Goal: Navigation & Orientation: Find specific page/section

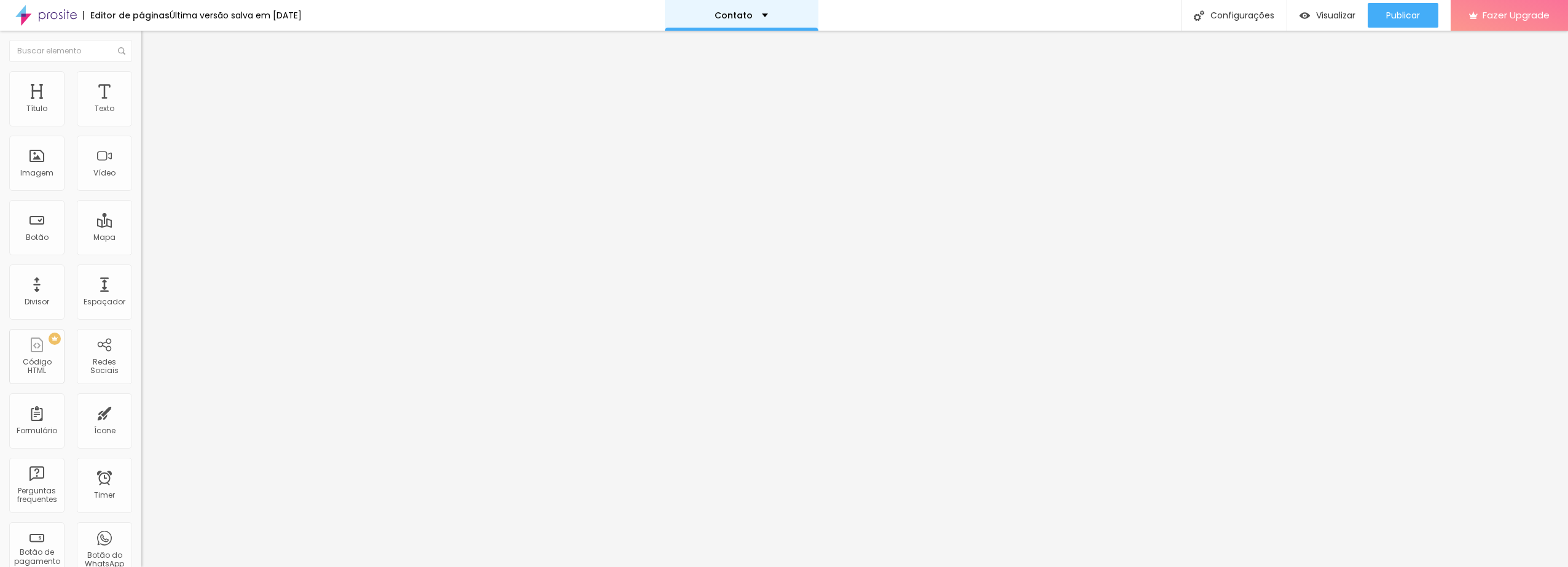
click at [760, 8] on div "Contato" at bounding box center [742, 15] width 153 height 30
click at [704, 44] on link "Contato" at bounding box center [686, 37] width 40 height 13
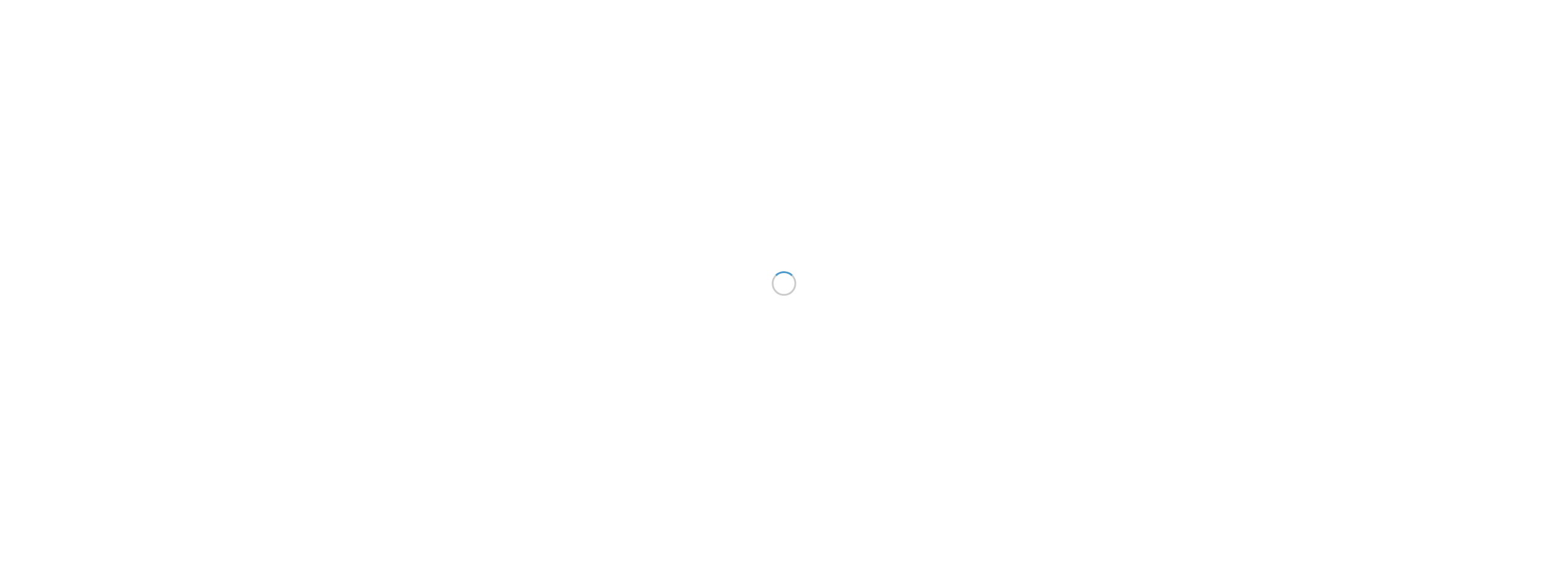
click at [697, 67] on div "Editor de páginas Configurações Configurações da página Clique para editar as c…" at bounding box center [784, 283] width 1568 height 567
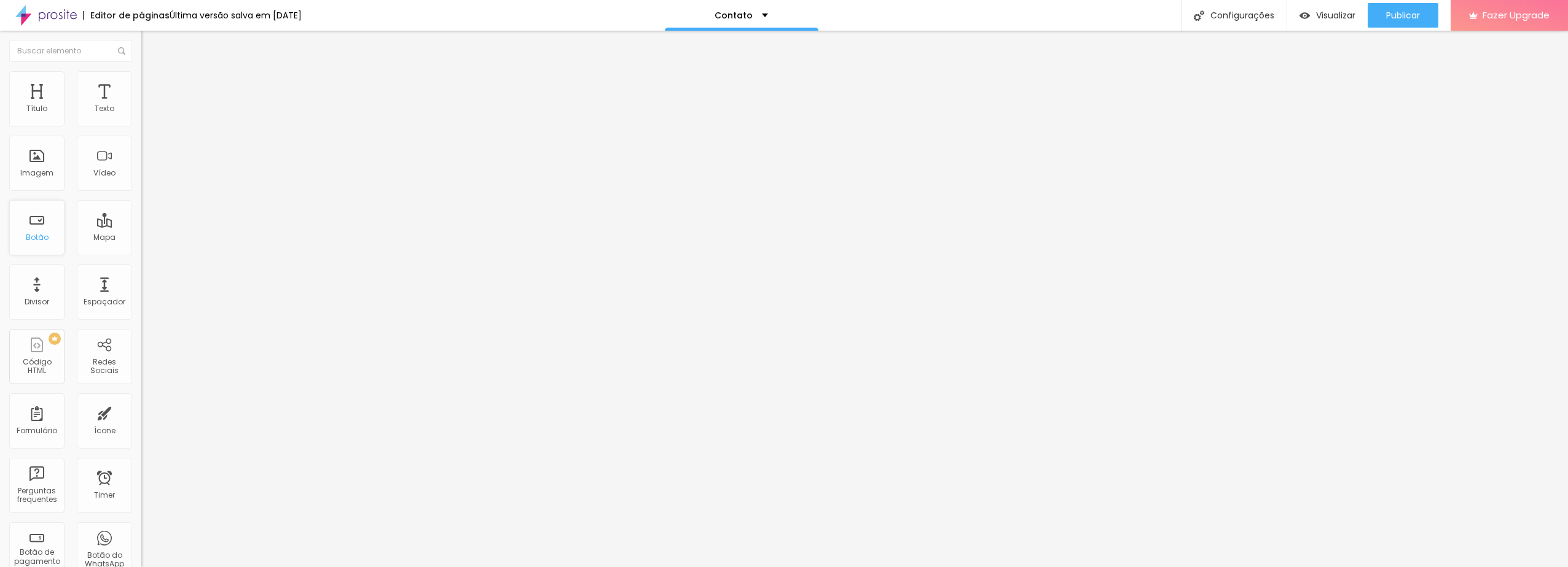
click at [35, 245] on div "Botão" at bounding box center [37, 228] width 56 height 56
click at [44, 226] on div "Botão" at bounding box center [37, 228] width 56 height 56
click at [39, 229] on div "Botão" at bounding box center [37, 228] width 56 height 56
click at [768, 13] on div "Contato" at bounding box center [741, 15] width 53 height 8
click at [694, 53] on link "Sobre" at bounding box center [680, 46] width 27 height 13
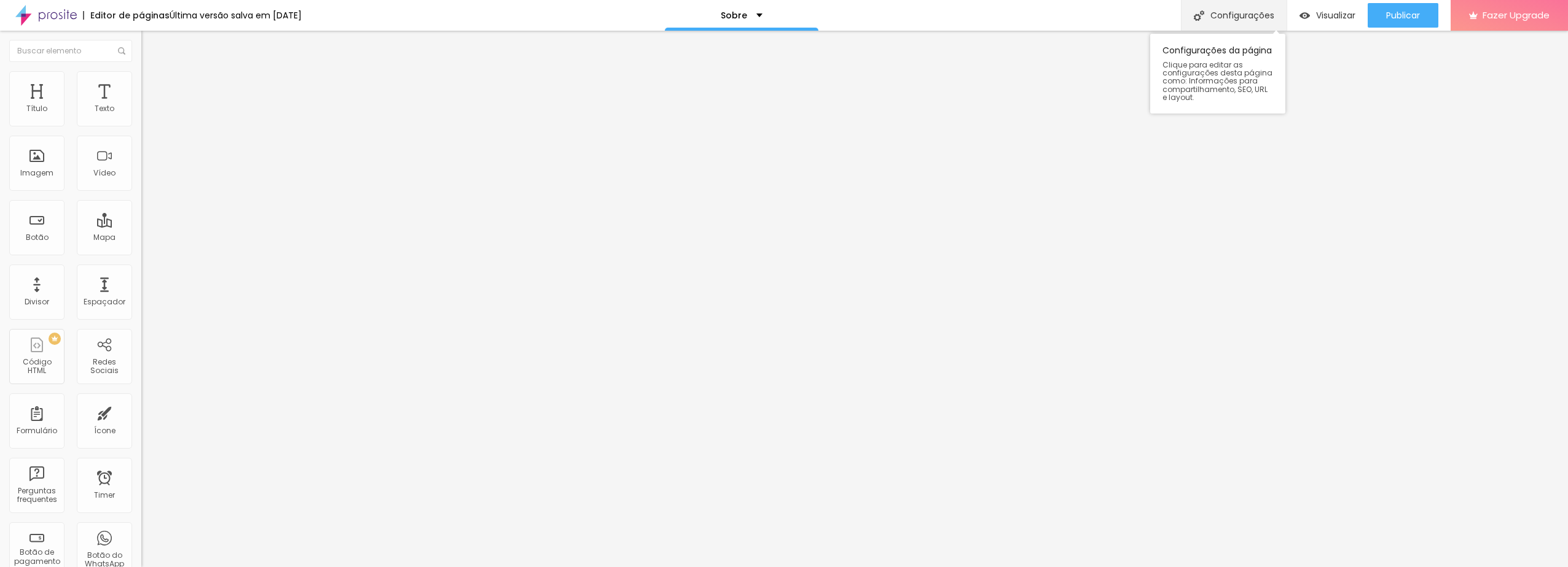
click at [1239, 18] on div "Configurações" at bounding box center [1233, 15] width 105 height 30
click at [124, 7] on div "Editor de páginas Última versão salva em 03/07/2024" at bounding box center [151, 15] width 302 height 30
click at [37, 17] on img at bounding box center [46, 15] width 62 height 30
